Goal: Find specific page/section: Find specific page/section

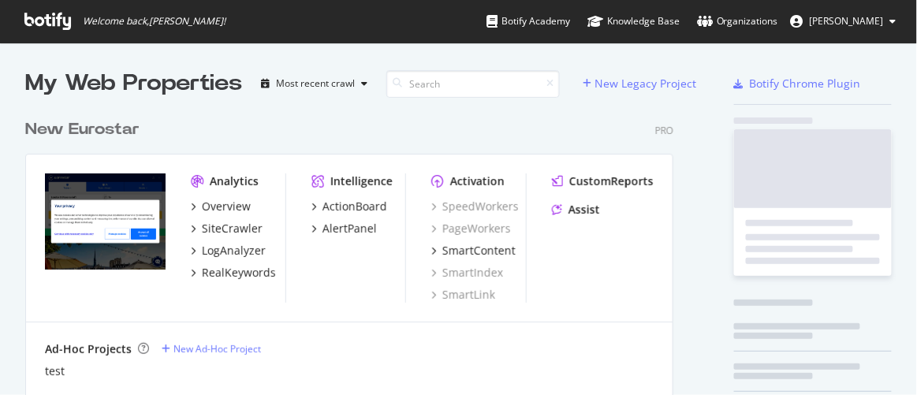
scroll to position [509, 649]
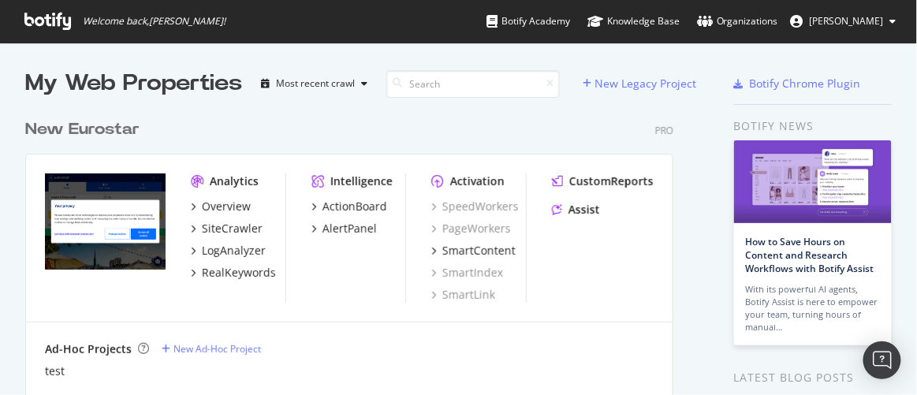
click at [133, 128] on div "New Eurostar" at bounding box center [82, 129] width 114 height 23
